Goal: Task Accomplishment & Management: Manage account settings

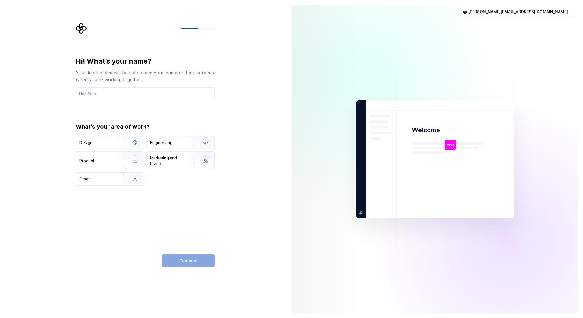
click at [96, 4] on div "Hi! What’s your name? Your team mates will be able to see your name on their sc…" at bounding box center [143, 159] width 287 height 318
click at [573, 13] on html "Hi! What’s your name? Your team mates will be able to see your name on their sc…" at bounding box center [291, 159] width 583 height 318
click at [399, 52] on html "Hi! What’s your name? Your team mates will be able to see your name on their sc…" at bounding box center [291, 159] width 583 height 318
click at [205, 96] on input "text" at bounding box center [145, 93] width 139 height 12
click at [120, 95] on input "text" at bounding box center [145, 93] width 139 height 12
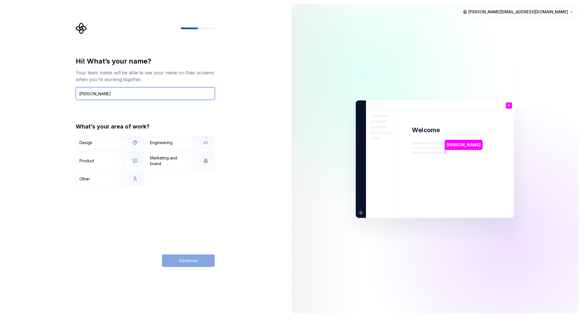
type input "Heikki Piipponen"
click at [193, 259] on div "Continue" at bounding box center [188, 260] width 53 height 12
click at [108, 179] on div "Other" at bounding box center [95, 179] width 33 height 6
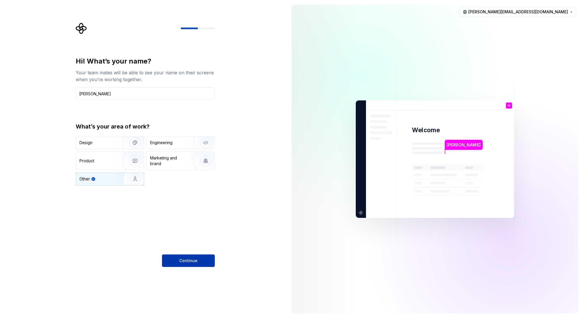
click at [179, 258] on button "Continue" at bounding box center [188, 260] width 53 height 12
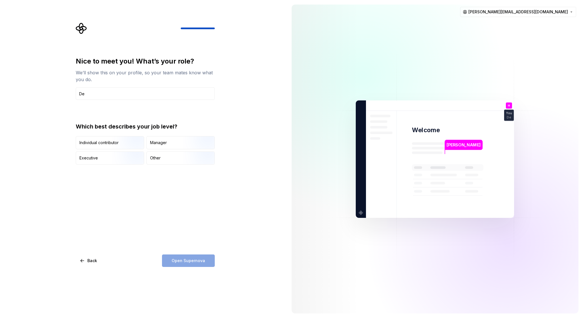
type input "D"
type input "Generalist"
click at [173, 160] on div "Other" at bounding box center [181, 158] width 68 height 12
click at [191, 257] on button "Open Supernova" at bounding box center [188, 260] width 53 height 12
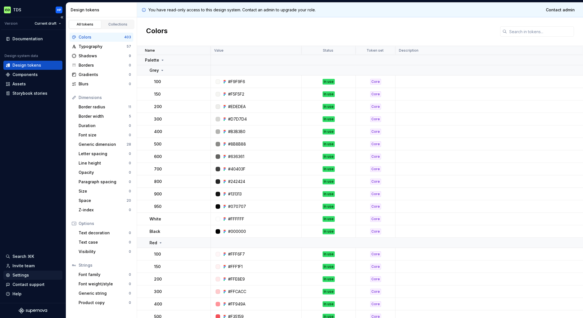
click at [11, 275] on div "Settings" at bounding box center [33, 275] width 54 height 6
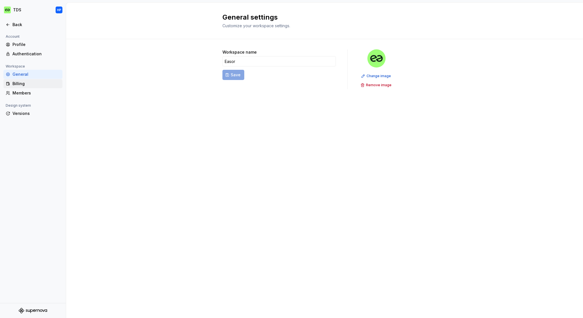
click at [15, 84] on div "Billing" at bounding box center [36, 84] width 48 height 6
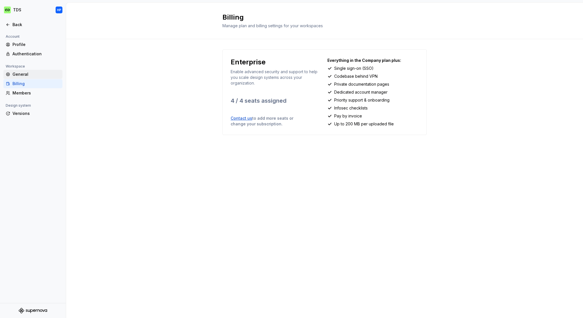
click at [17, 75] on div "General" at bounding box center [36, 74] width 48 height 6
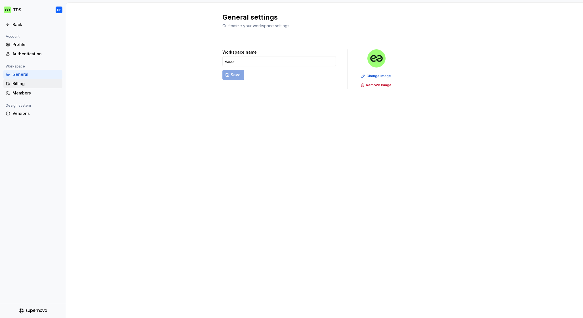
click at [16, 81] on div "Billing" at bounding box center [36, 84] width 48 height 6
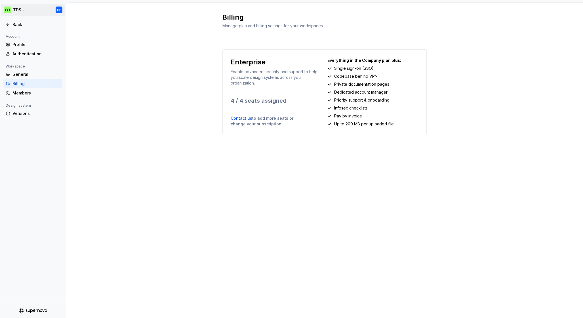
click at [60, 12] on html "TDS HP Back Account Profile Authentication Workspace General Billing Members De…" at bounding box center [291, 159] width 583 height 318
click at [52, 167] on html "TDS HP Back Account Profile Authentication Workspace General Billing Members De…" at bounding box center [291, 159] width 583 height 318
click at [16, 92] on div "Members" at bounding box center [36, 93] width 48 height 6
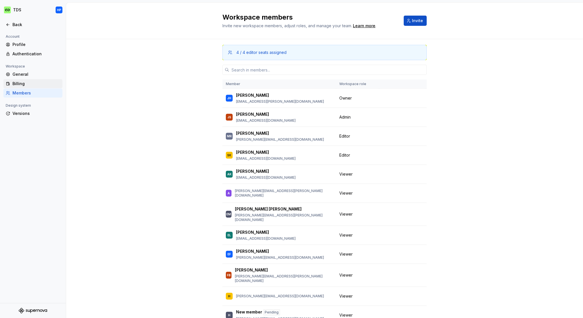
click at [20, 81] on div "Billing" at bounding box center [36, 84] width 48 height 6
